Goal: Use online tool/utility

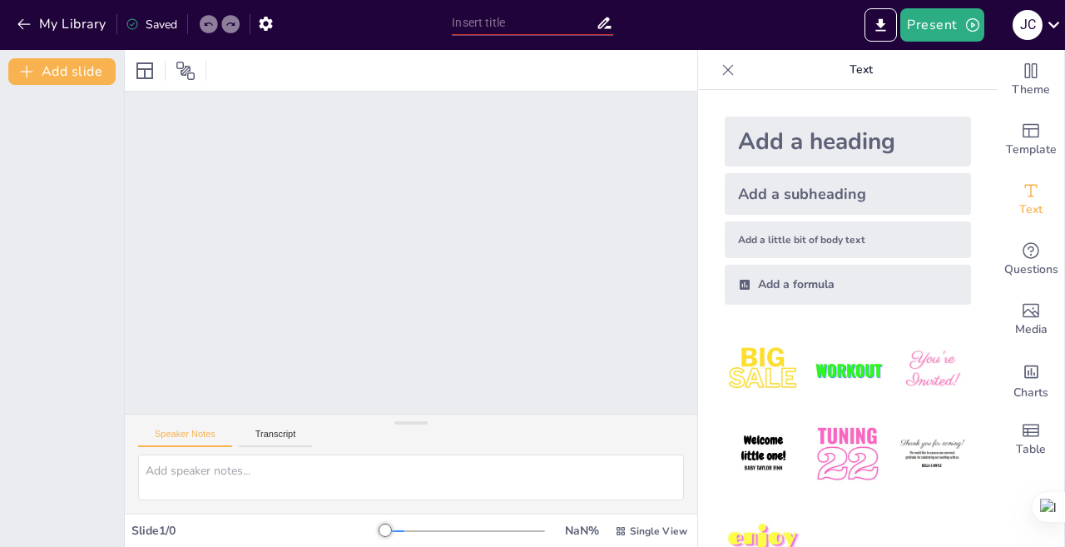
click at [238, 265] on div at bounding box center [411, 252] width 654 height 528
click at [392, 530] on div at bounding box center [465, 530] width 160 height 13
drag, startPoint x: 392, startPoint y: 530, endPoint x: 348, endPoint y: 527, distance: 44.2
click at [348, 527] on div "Slide 1 / 0 NaN % Single View" at bounding box center [411, 530] width 572 height 27
